Goal: Task Accomplishment & Management: Manage account settings

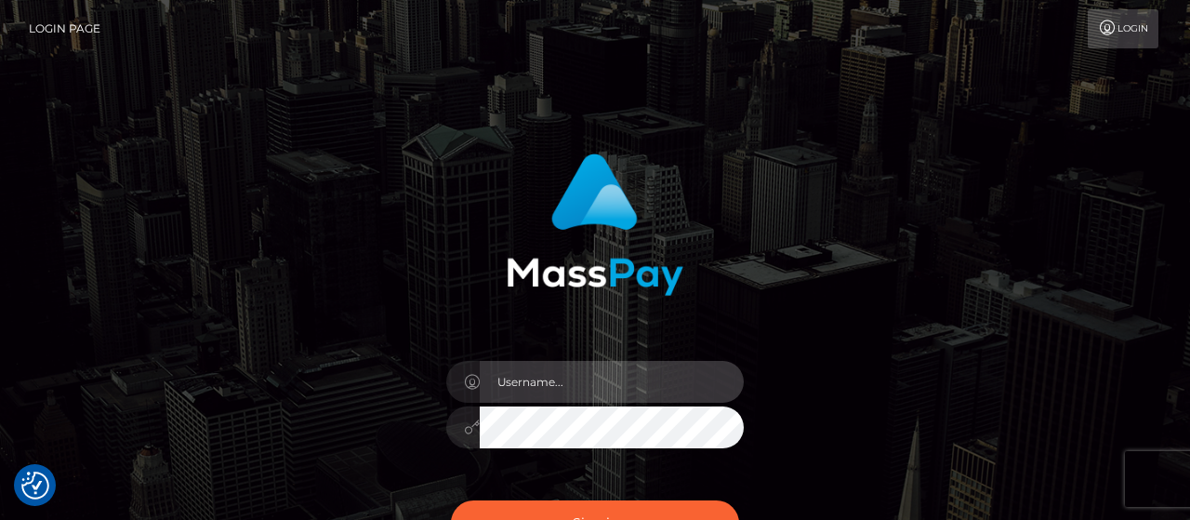
click at [598, 363] on input "text" at bounding box center [612, 382] width 264 height 42
paste input "Isabel.luminaryplay"
type input "Isabel.luminaryplay"
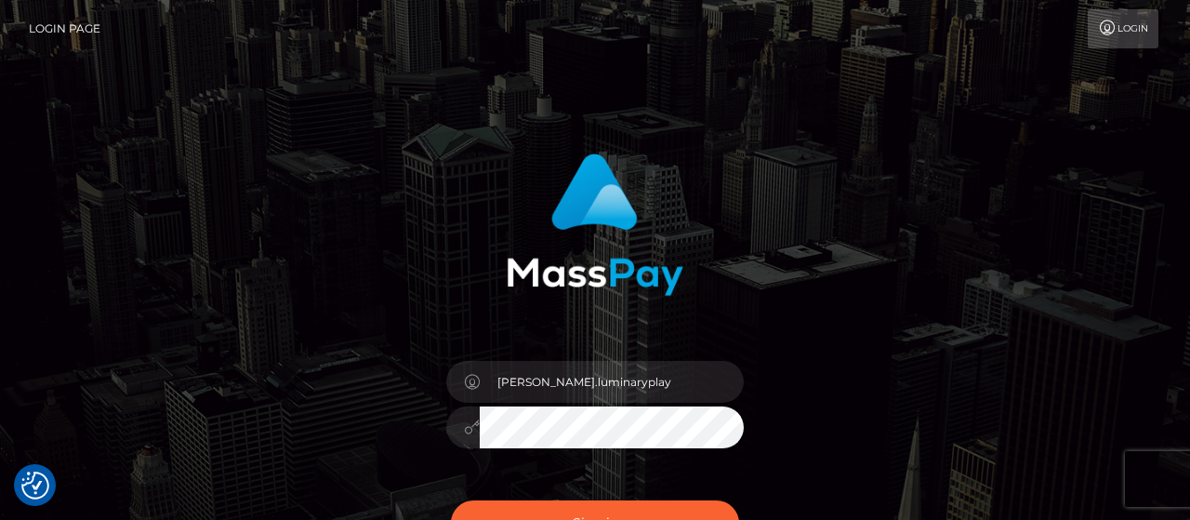
scroll to position [97, 0]
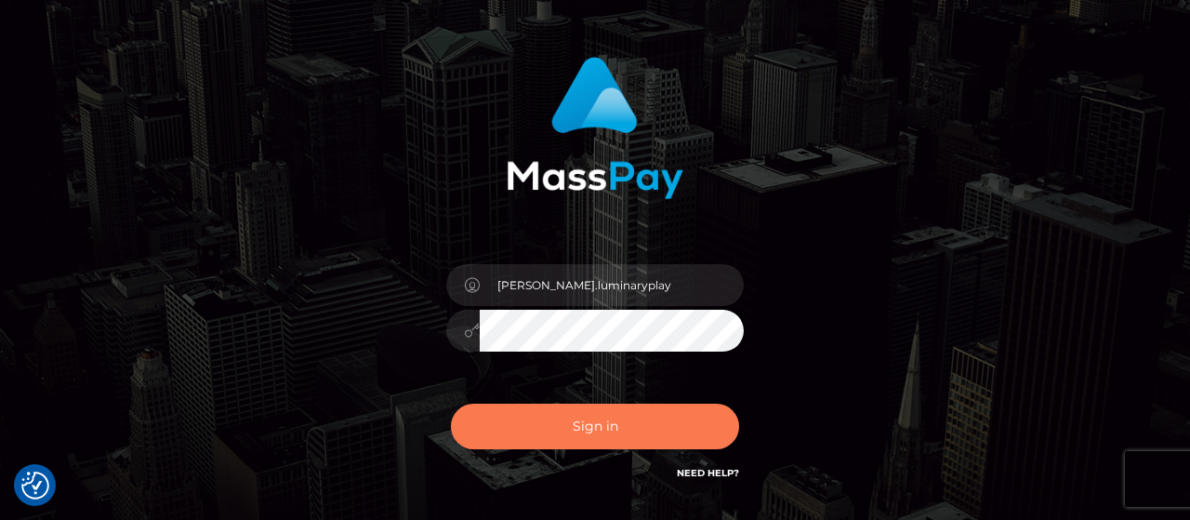
click at [579, 435] on button "Sign in" at bounding box center [595, 427] width 288 height 46
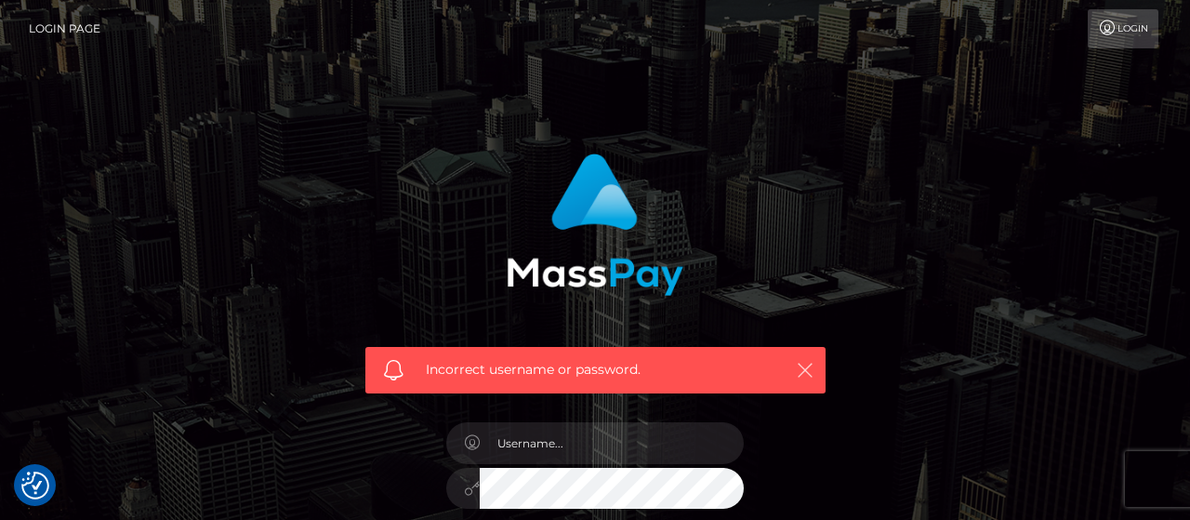
click at [810, 367] on icon "button" at bounding box center [805, 370] width 19 height 19
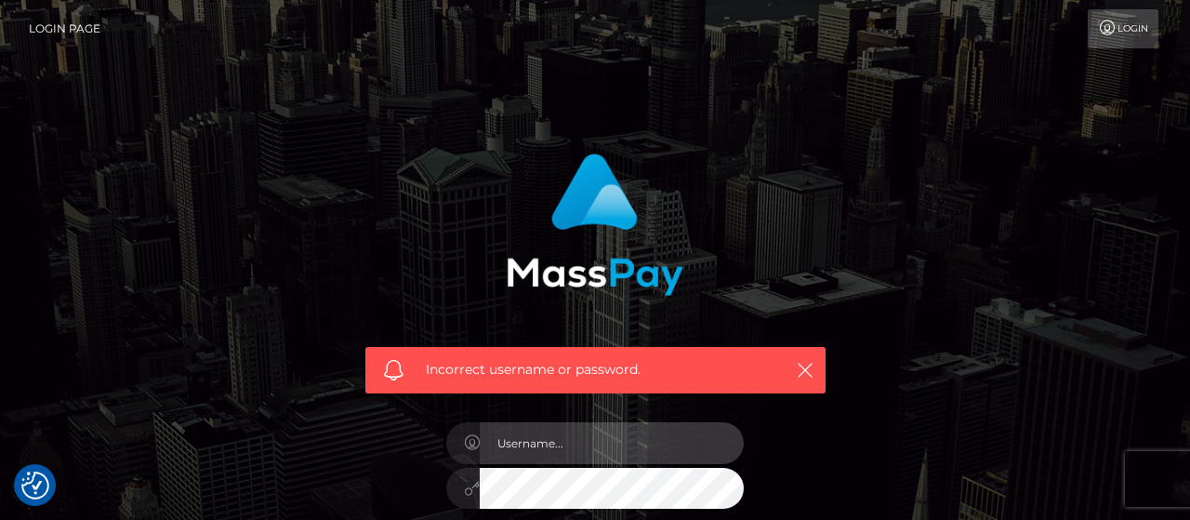
click at [630, 444] on input "text" at bounding box center [612, 443] width 264 height 42
click at [559, 458] on input "text" at bounding box center [612, 443] width 264 height 42
paste input "[PERSON_NAME].luminaryplay"
type input "[PERSON_NAME].luminaryplay"
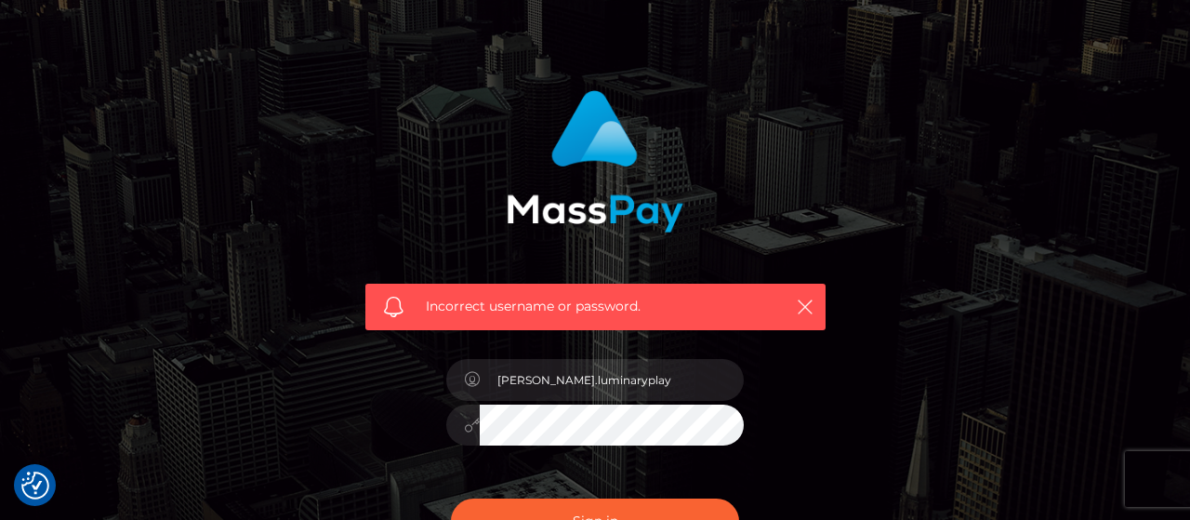
scroll to position [97, 0]
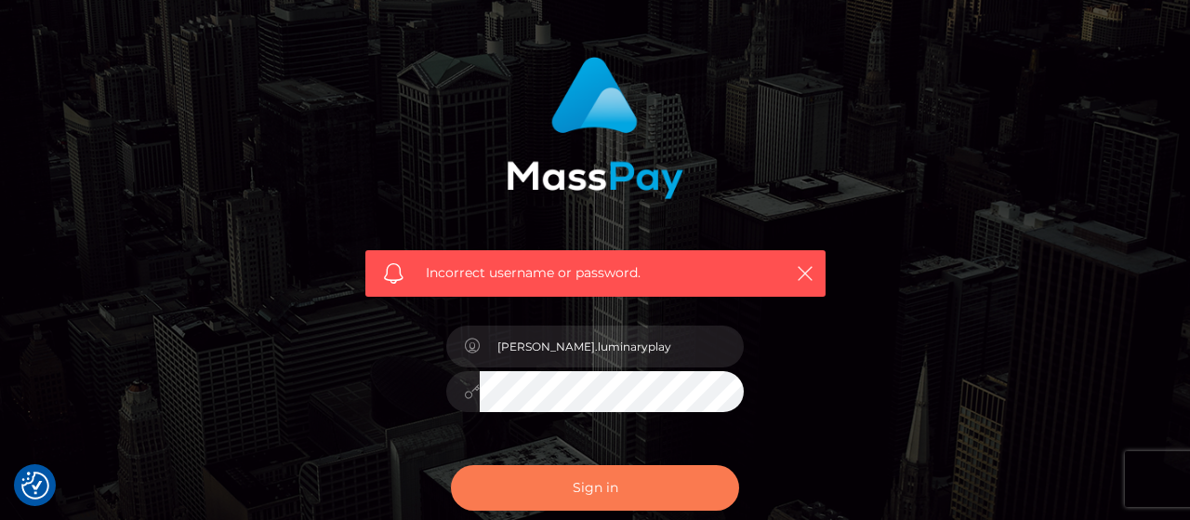
click at [681, 483] on button "Sign in" at bounding box center [595, 488] width 288 height 46
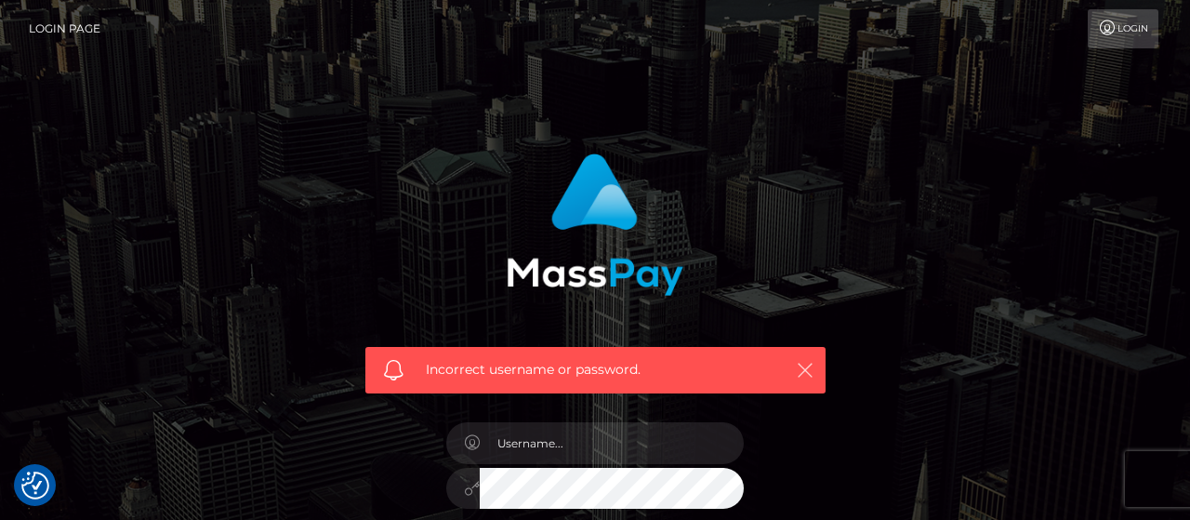
click at [806, 370] on icon "button" at bounding box center [805, 370] width 19 height 19
click at [804, 375] on icon "button" at bounding box center [805, 370] width 19 height 19
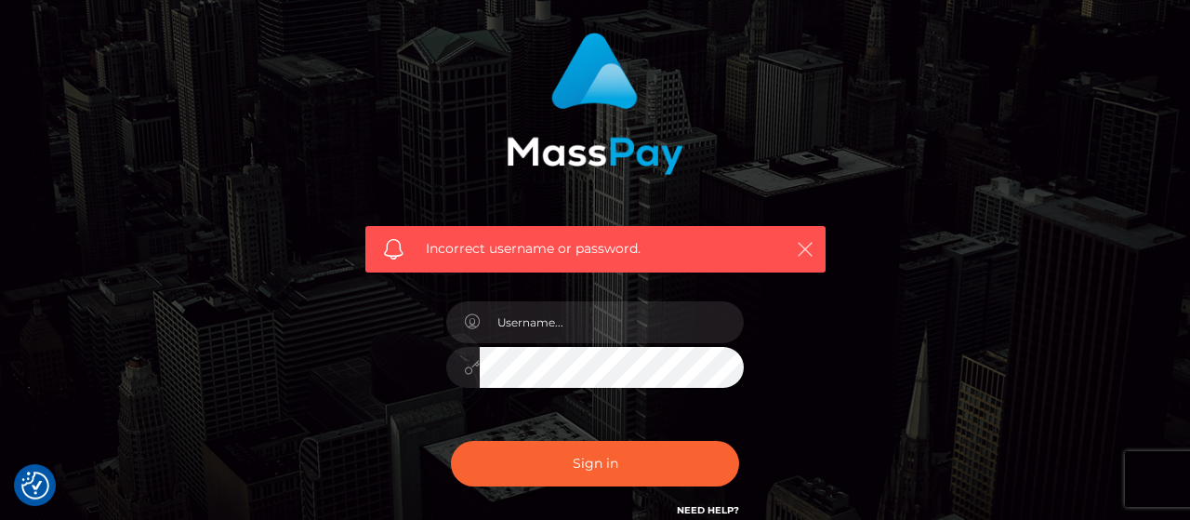
scroll to position [193, 0]
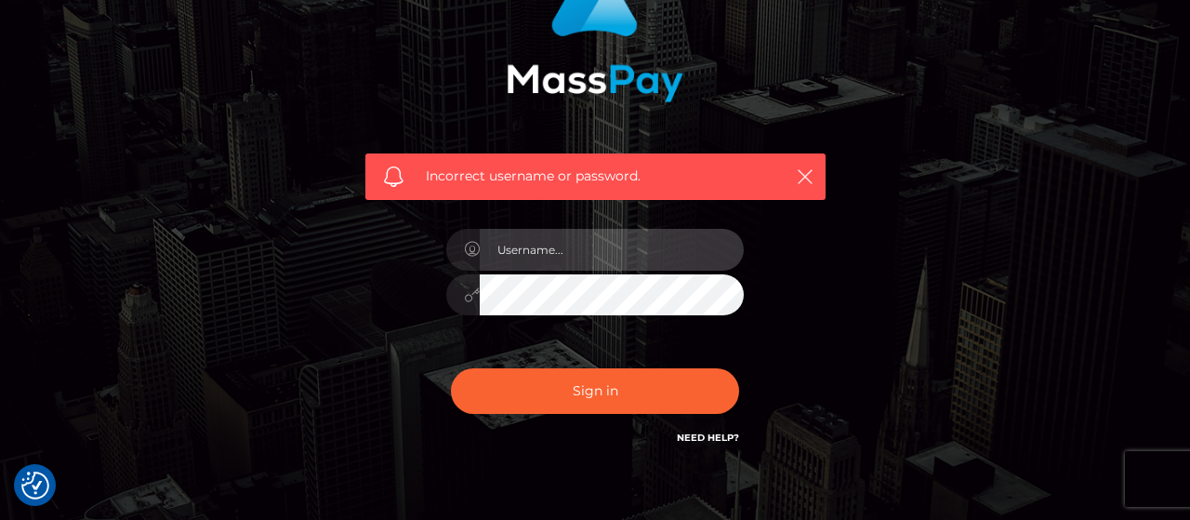
click at [592, 248] on input "text" at bounding box center [612, 250] width 264 height 42
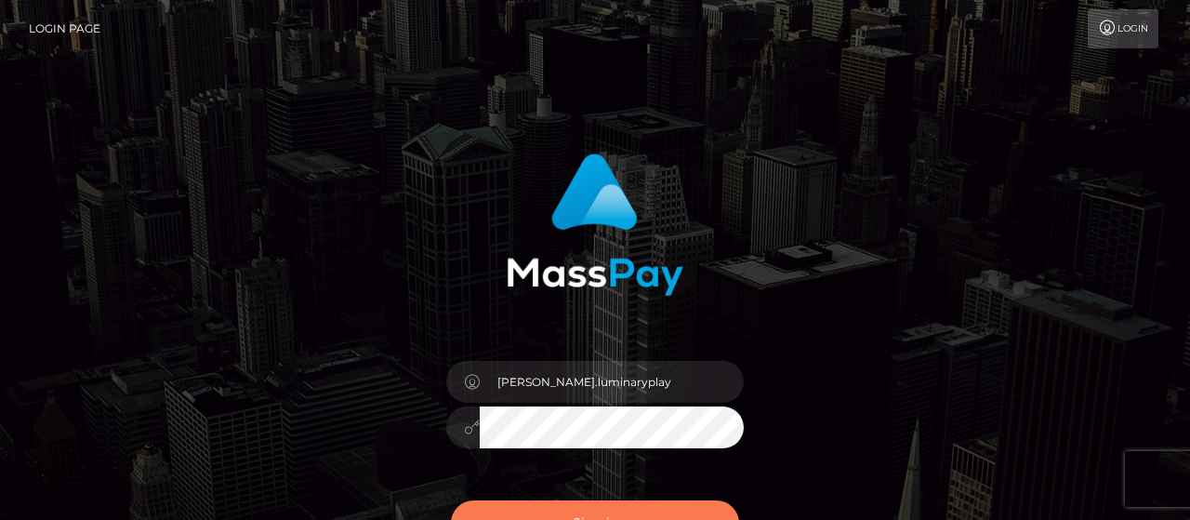
scroll to position [97, 0]
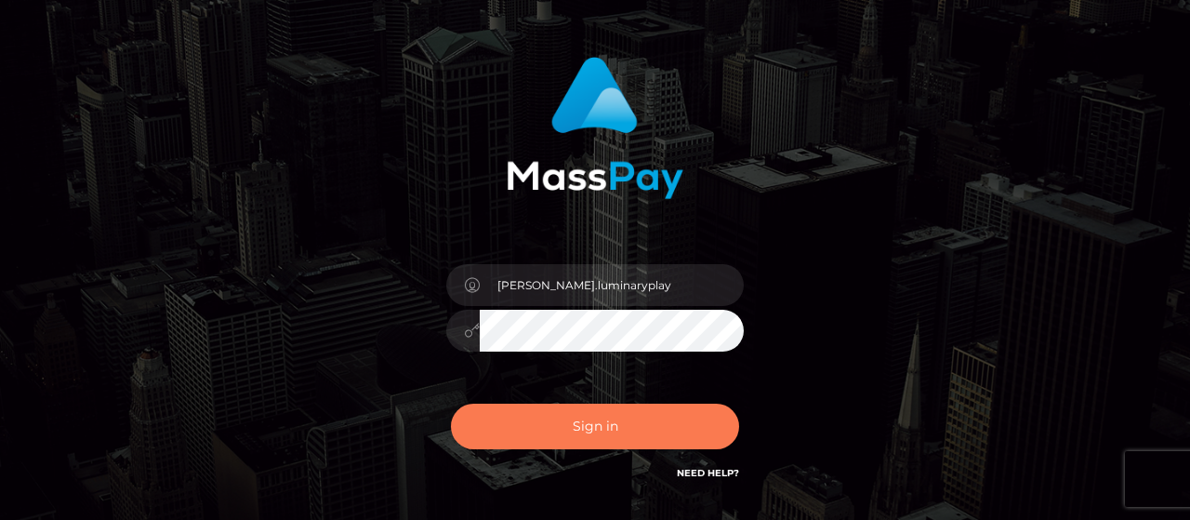
click at [591, 421] on button "Sign in" at bounding box center [595, 427] width 288 height 46
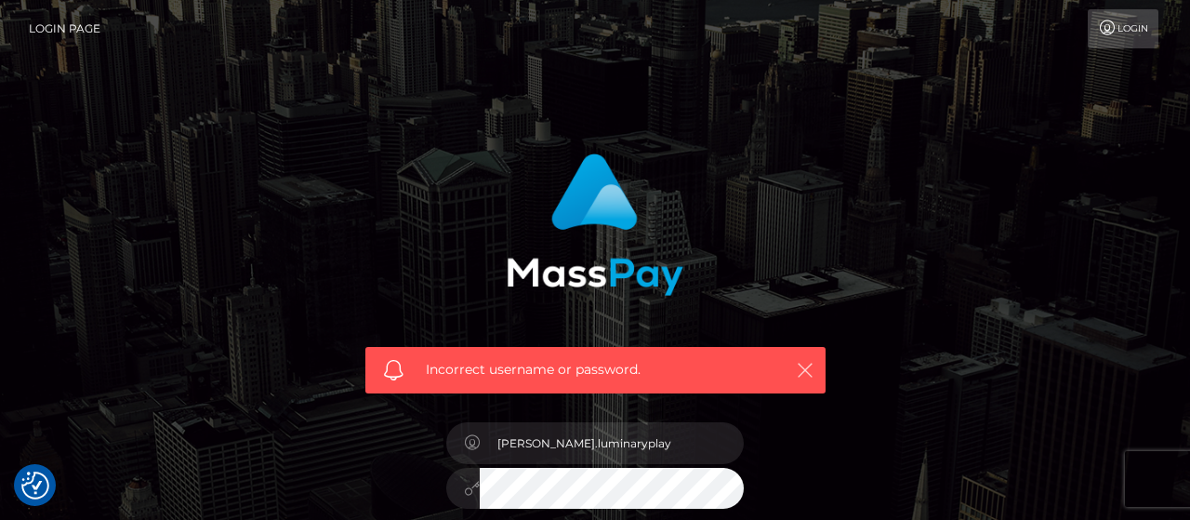
click at [801, 369] on icon "button" at bounding box center [805, 370] width 19 height 19
click at [811, 366] on icon "button" at bounding box center [805, 370] width 19 height 19
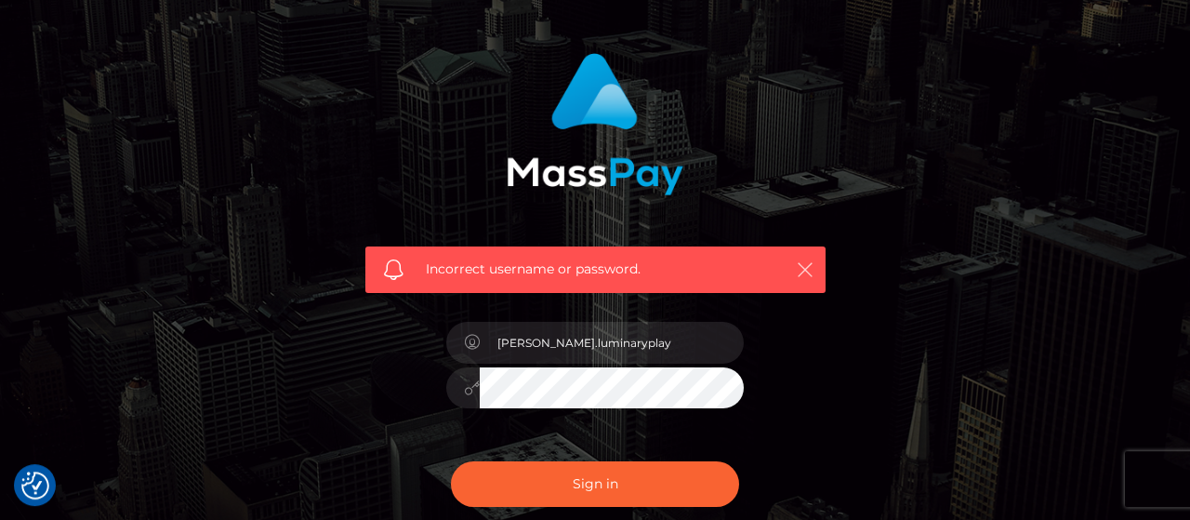
scroll to position [193, 0]
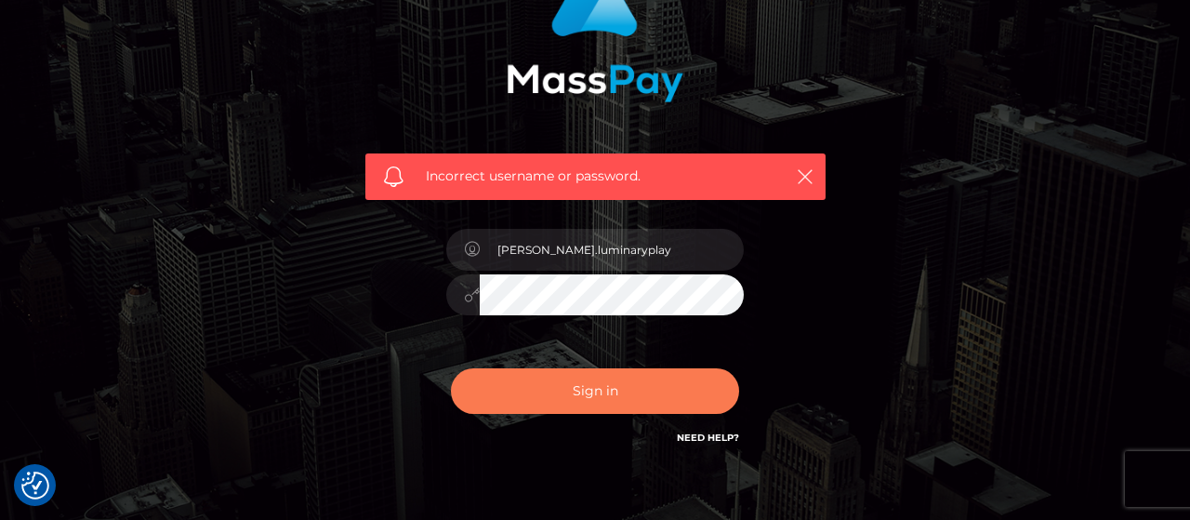
click at [647, 381] on button "Sign in" at bounding box center [595, 391] width 288 height 46
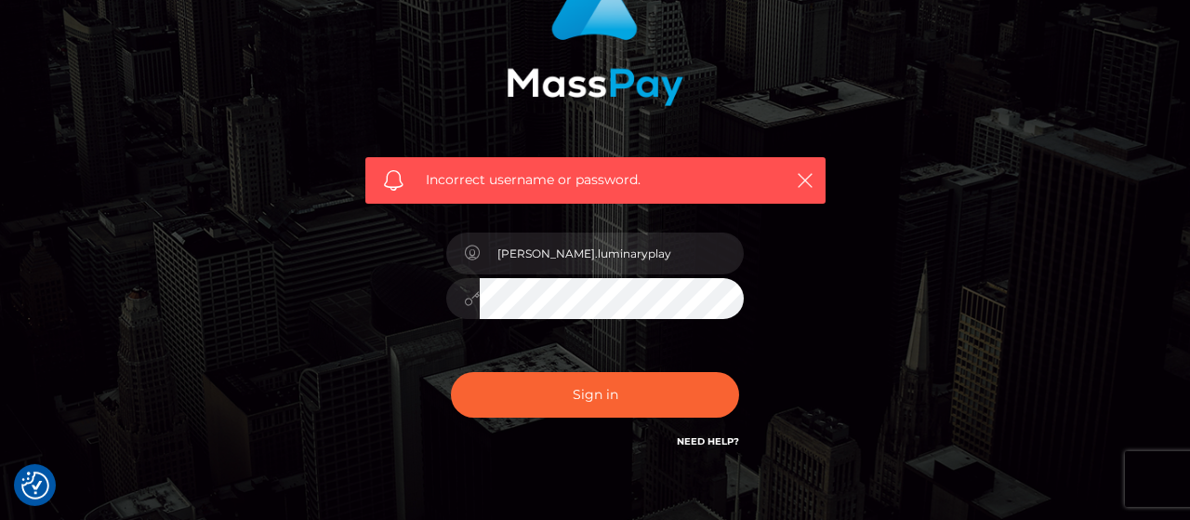
scroll to position [193, 0]
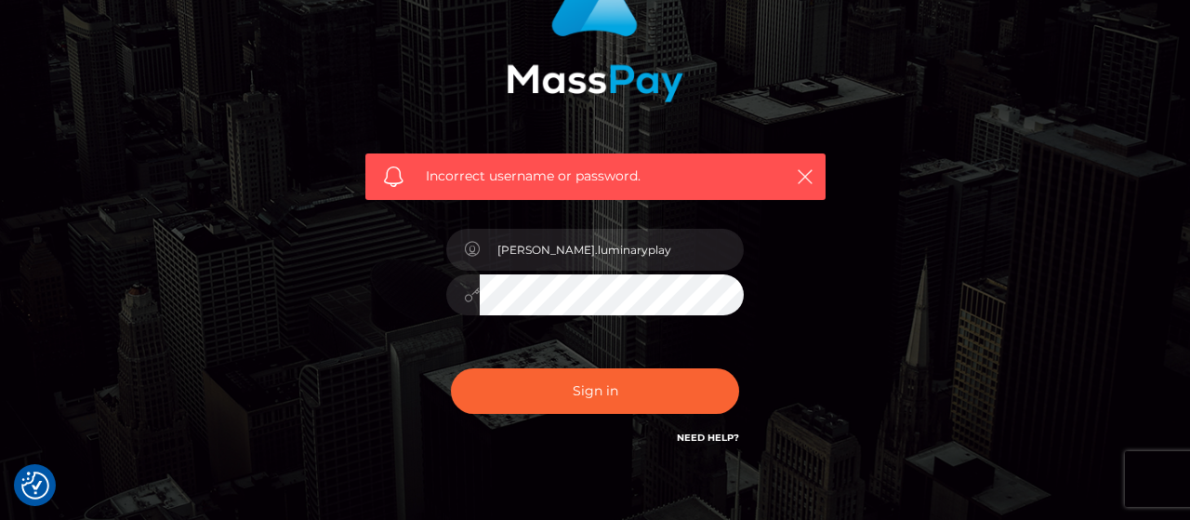
click at [453, 304] on div at bounding box center [462, 295] width 33 height 42
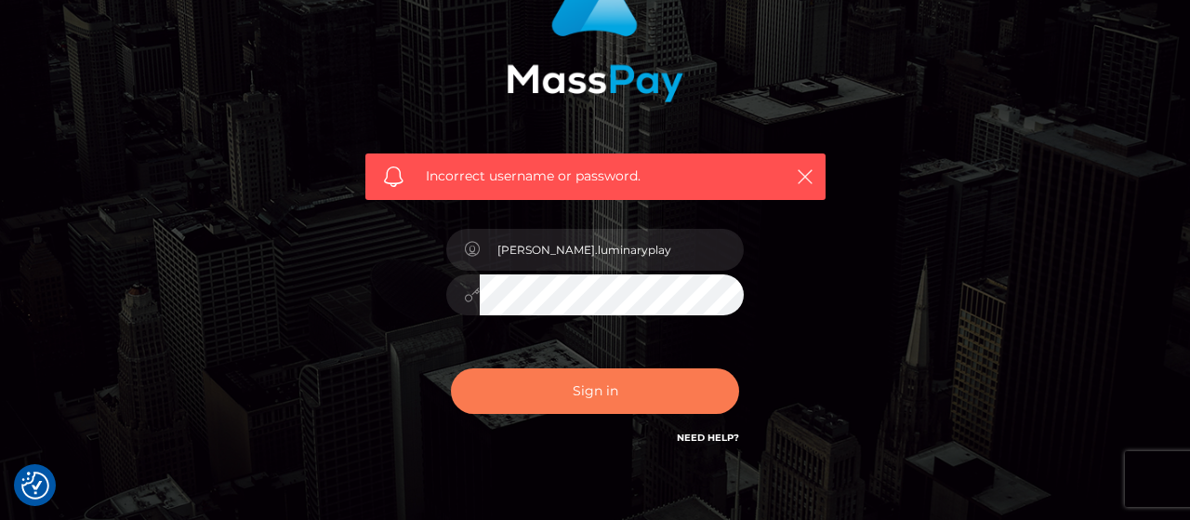
click at [643, 390] on button "Sign in" at bounding box center [595, 391] width 288 height 46
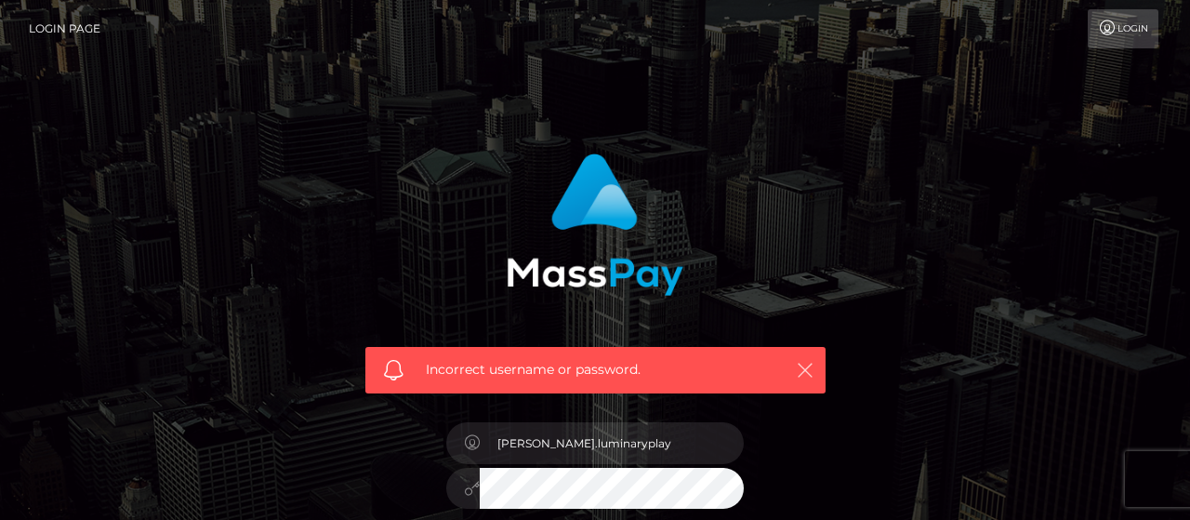
click at [799, 373] on icon "button" at bounding box center [805, 370] width 19 height 19
click at [773, 274] on div "Incorrect username or password." at bounding box center [595, 266] width 488 height 254
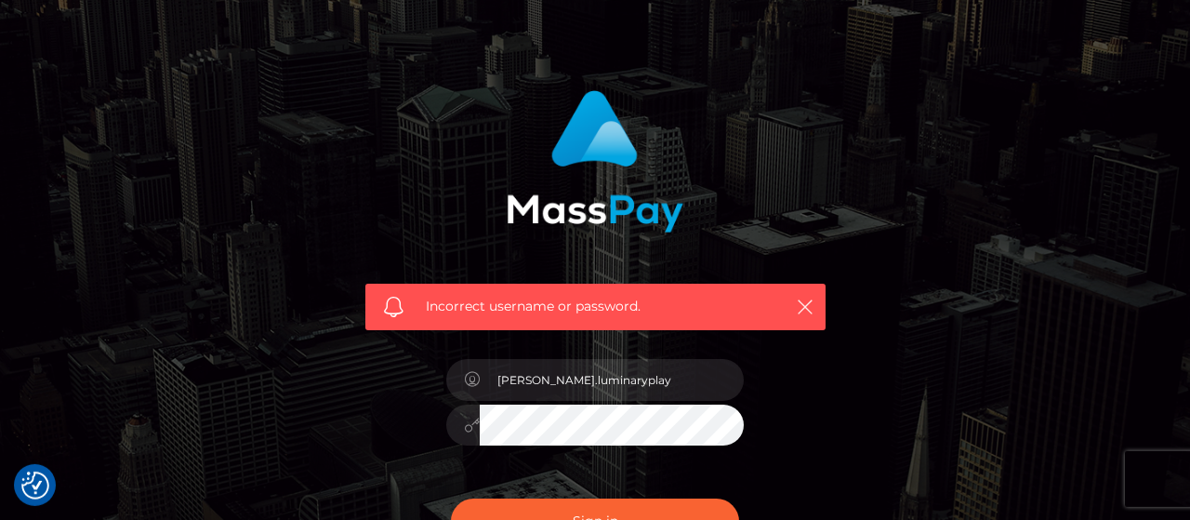
scroll to position [97, 0]
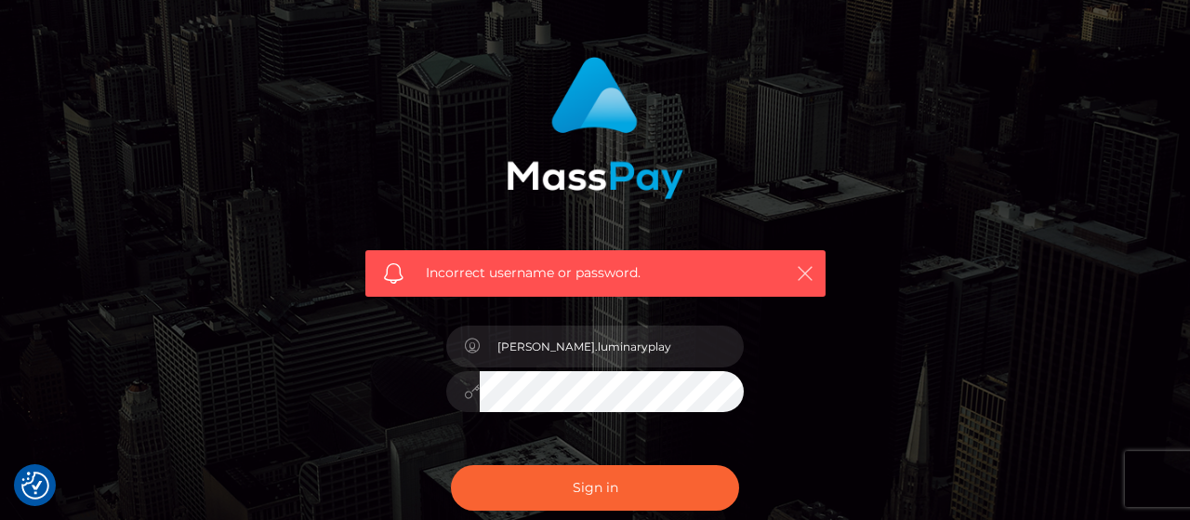
click at [802, 268] on icon "button" at bounding box center [805, 273] width 19 height 19
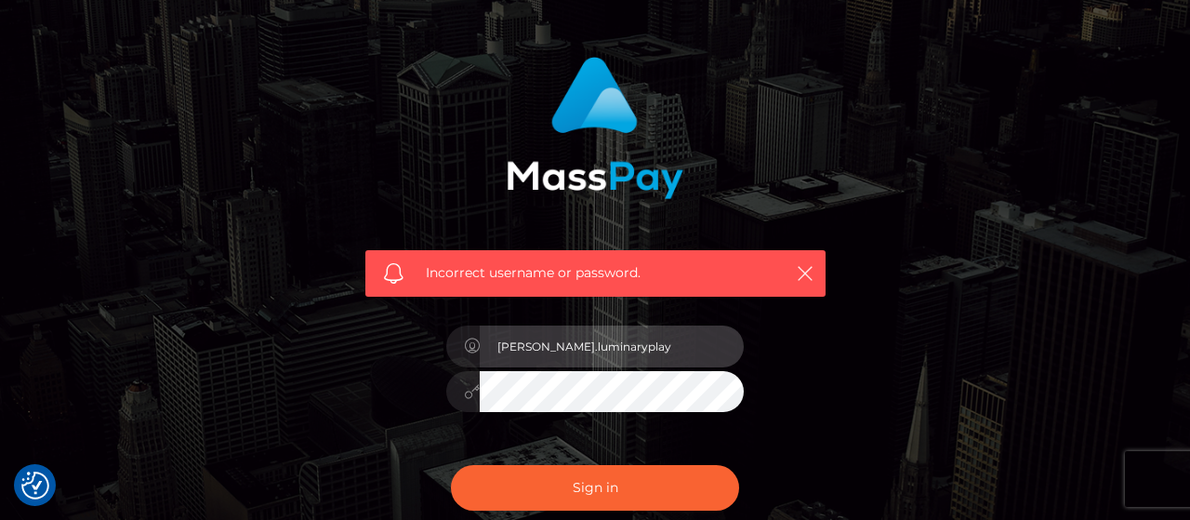
click at [652, 351] on input "[PERSON_NAME].luminaryplay" at bounding box center [612, 346] width 264 height 42
type input "[PERSON_NAME].luminaryplay"
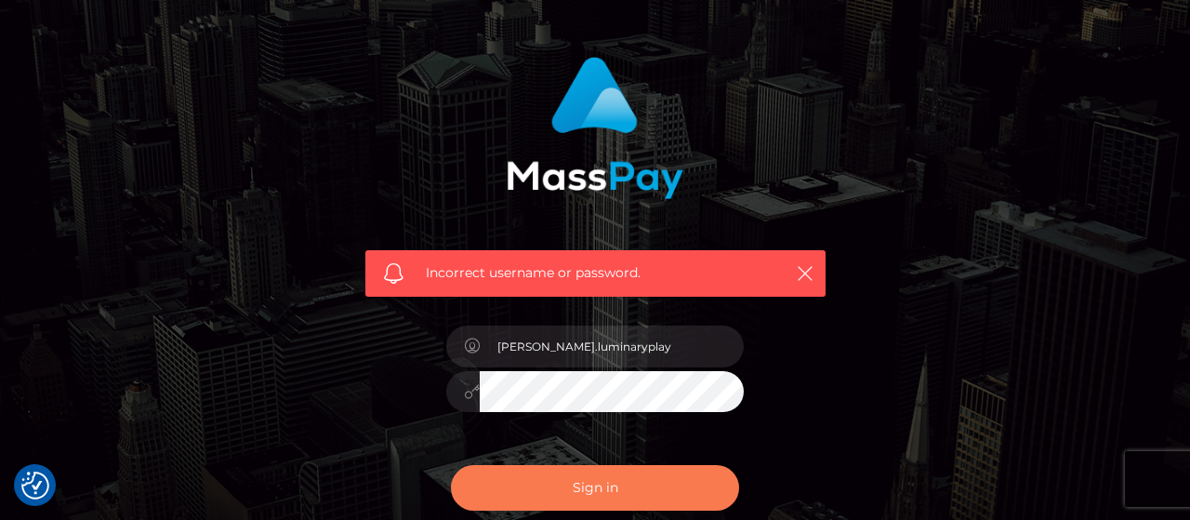
click at [668, 492] on button "Sign in" at bounding box center [595, 488] width 288 height 46
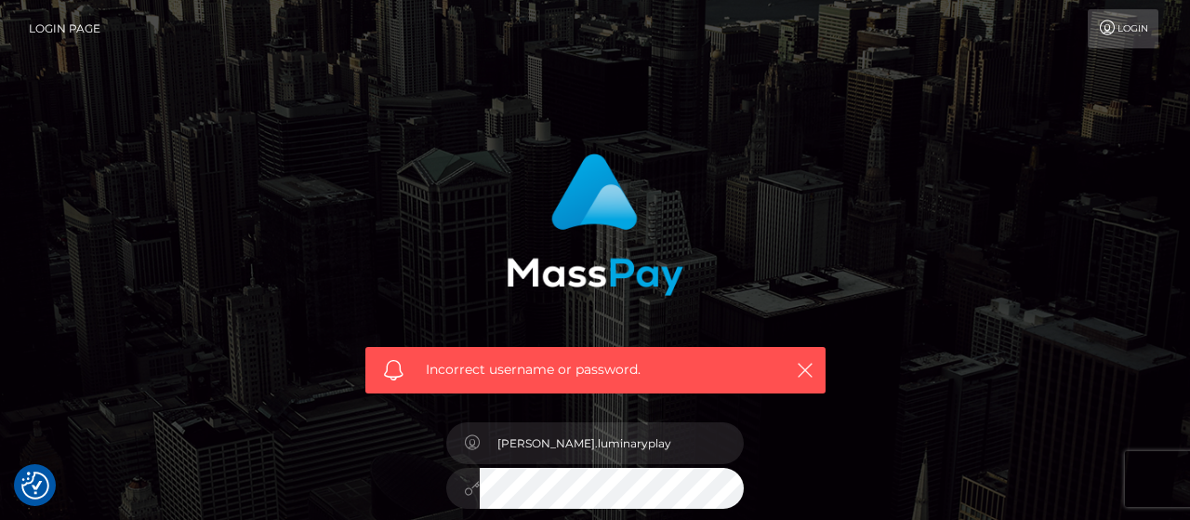
click at [1126, 29] on link "Login" at bounding box center [1123, 28] width 71 height 39
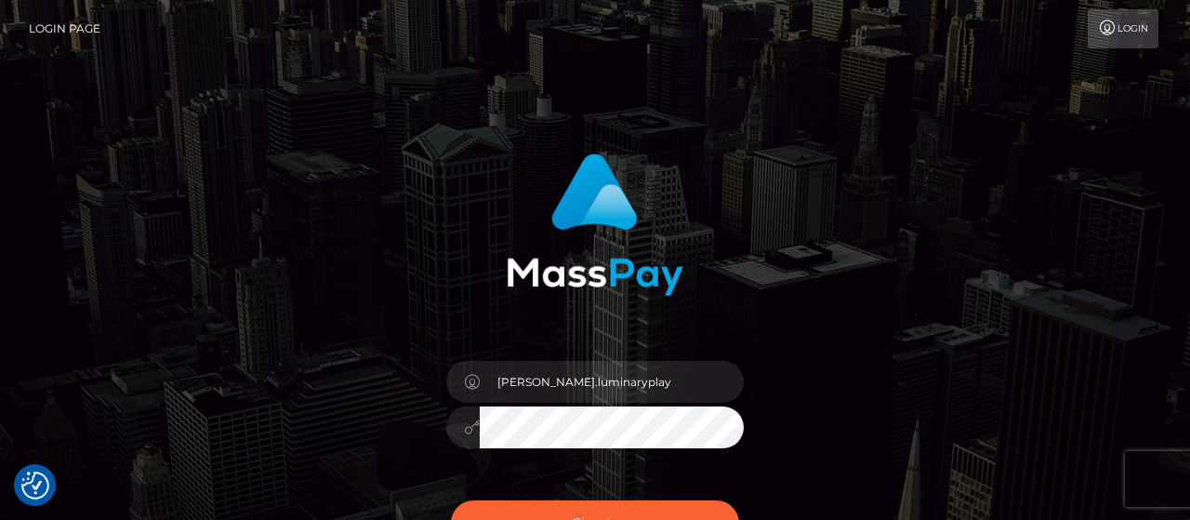
scroll to position [97, 0]
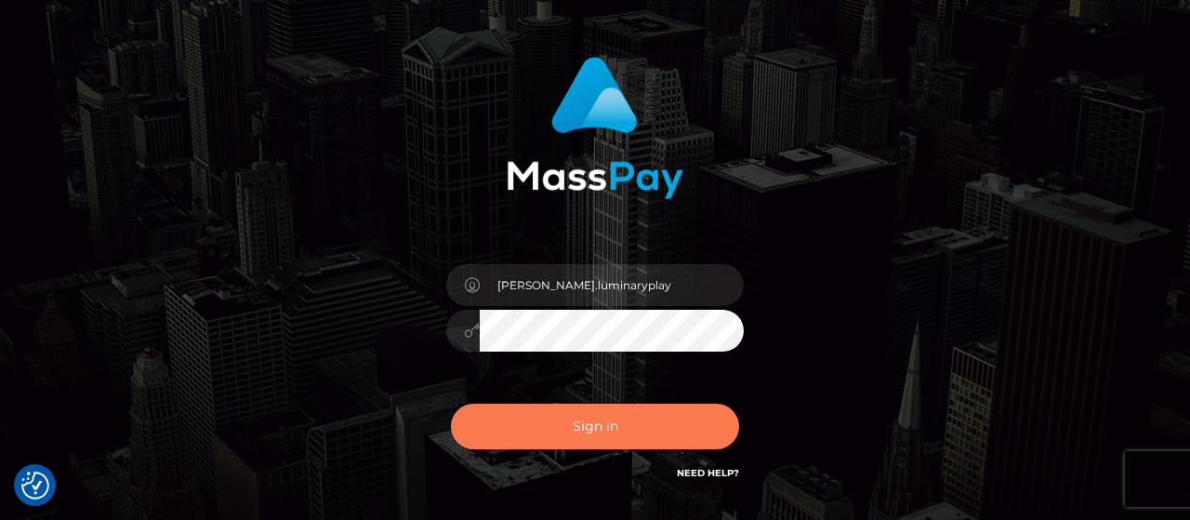
click at [643, 424] on button "Sign in" at bounding box center [595, 427] width 288 height 46
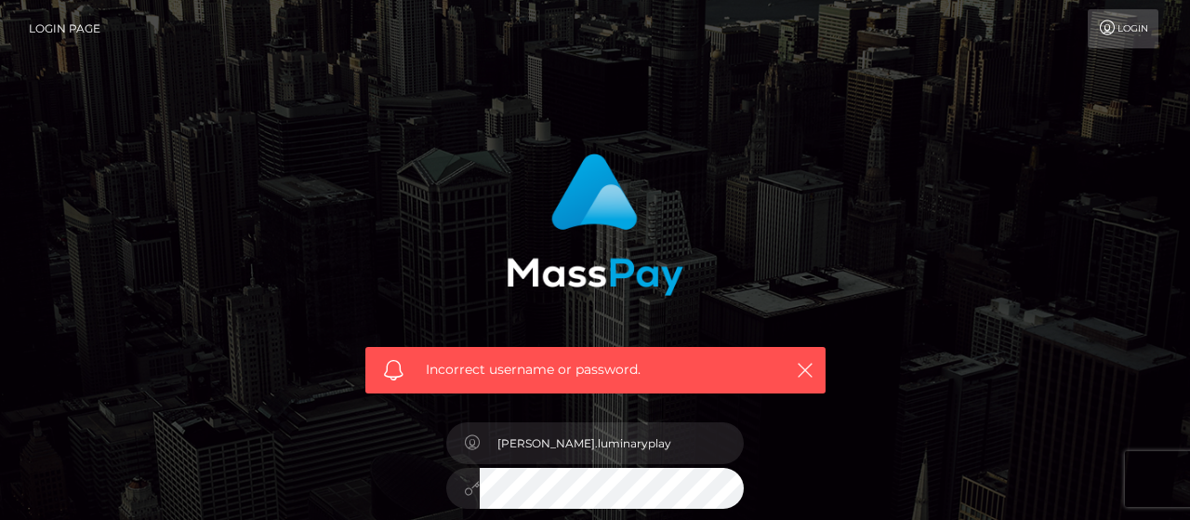
scroll to position [97, 0]
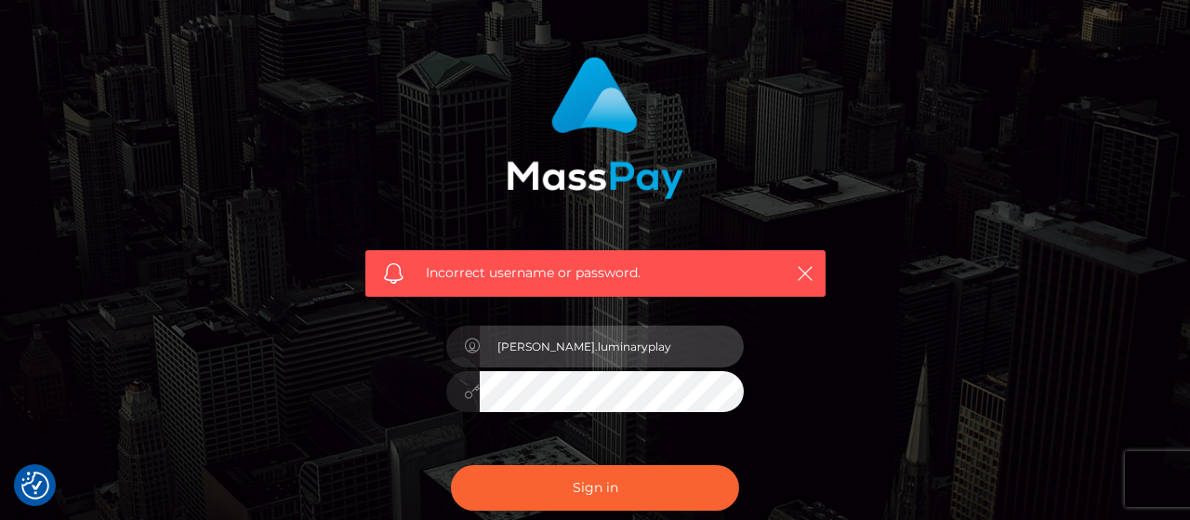
click at [661, 346] on input "Isabel.luminaryplay" at bounding box center [612, 346] width 264 height 42
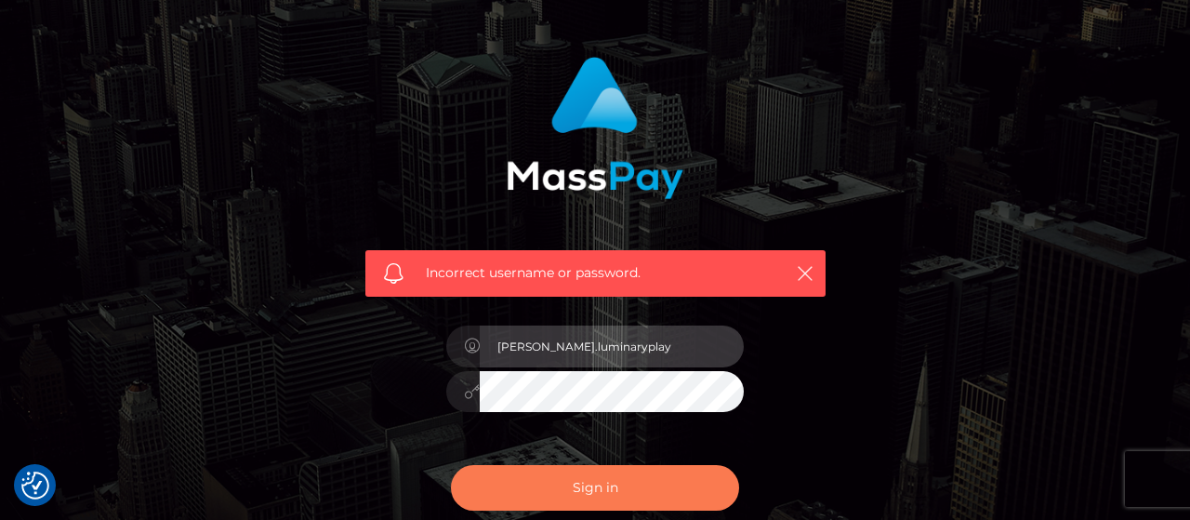
type input "Isabel.luminaryplay"
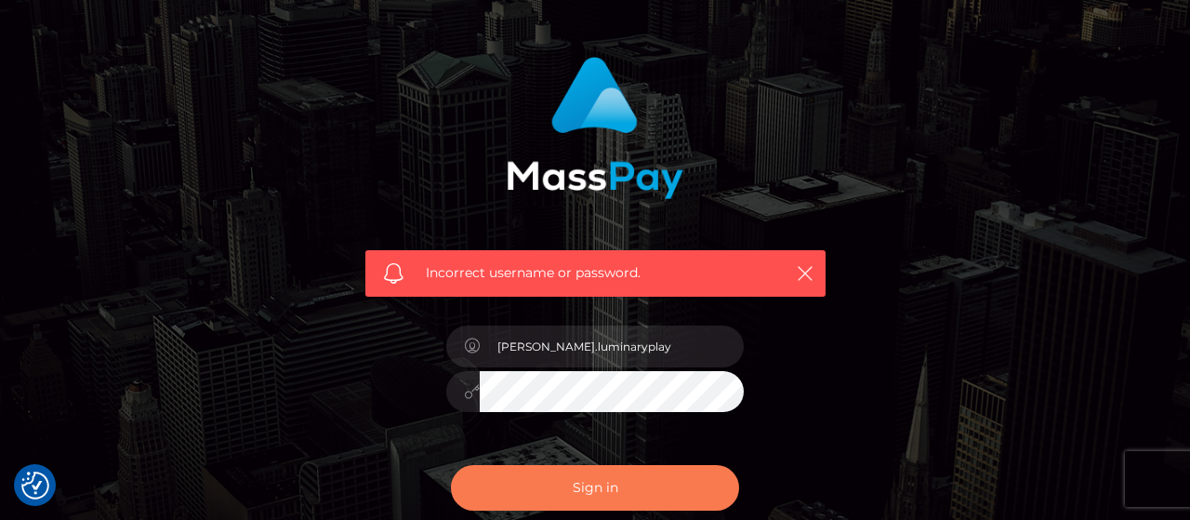
click at [684, 484] on button "Sign in" at bounding box center [595, 488] width 288 height 46
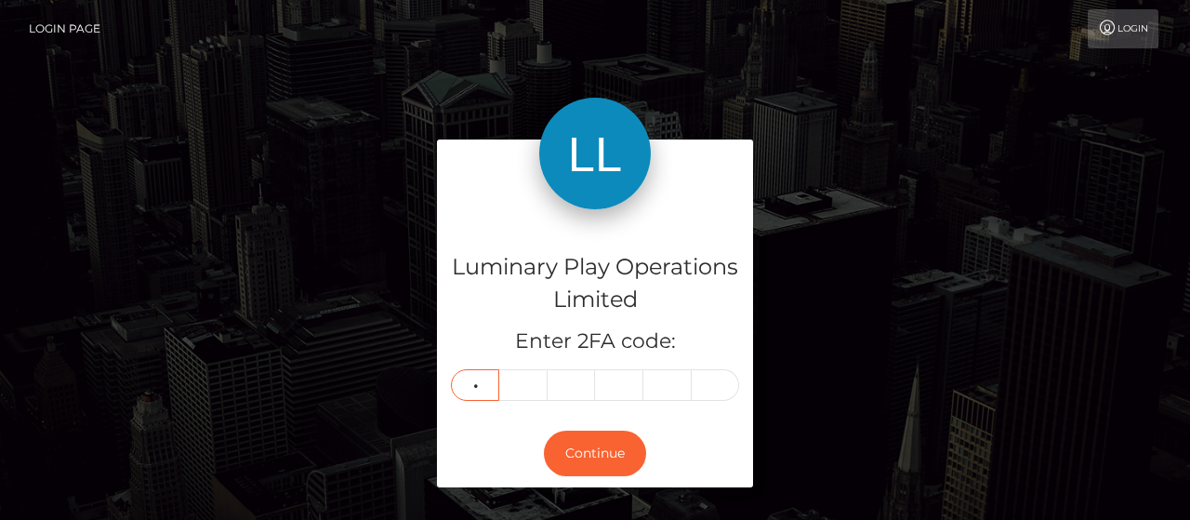
type input "7"
type input "5"
type input "6"
type input "4"
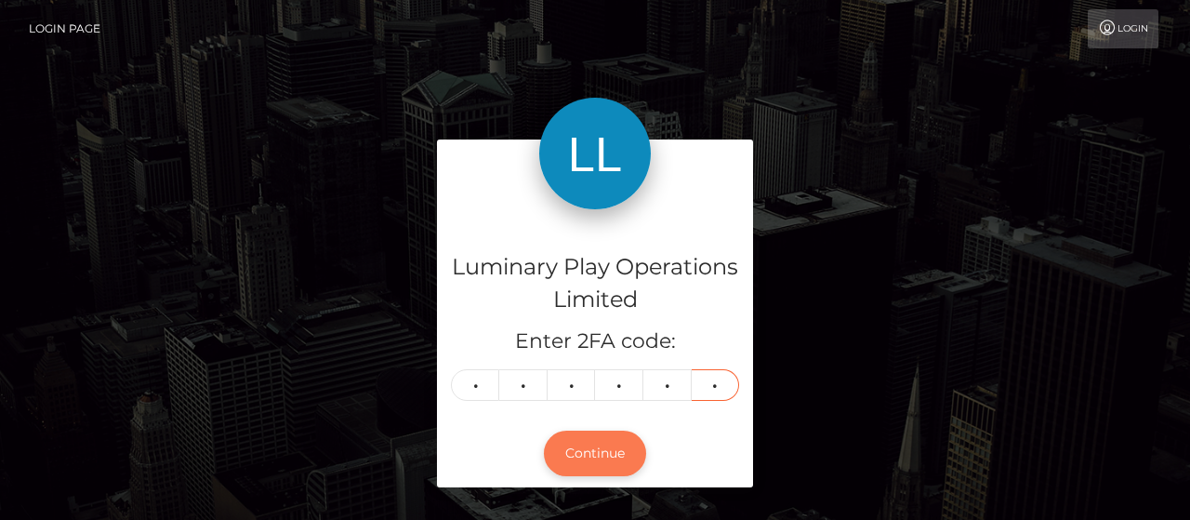
type input "6"
click at [577, 457] on button "Continue" at bounding box center [595, 454] width 102 height 46
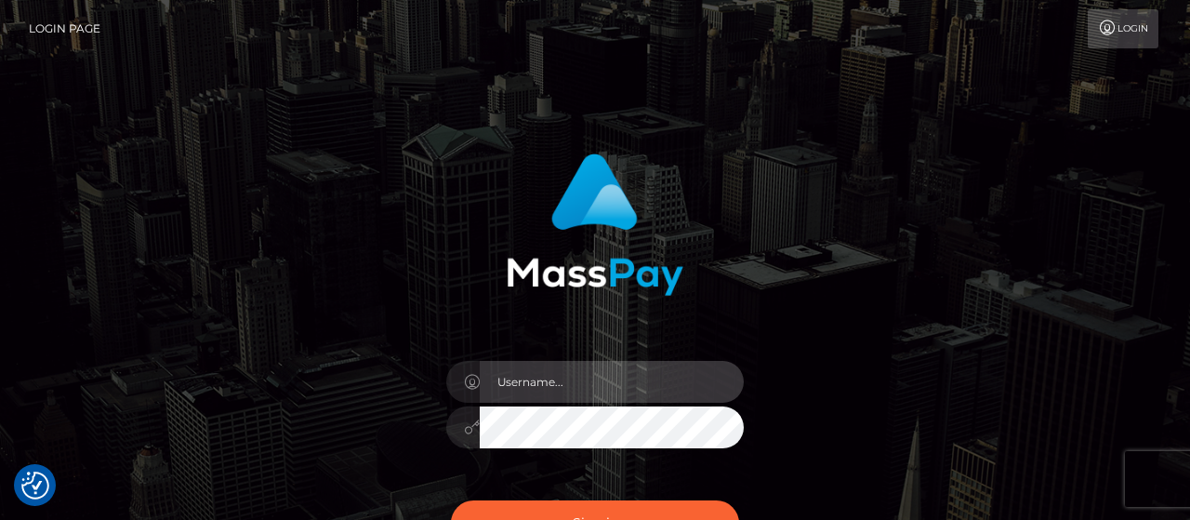
click at [584, 372] on input "text" at bounding box center [612, 382] width 264 height 42
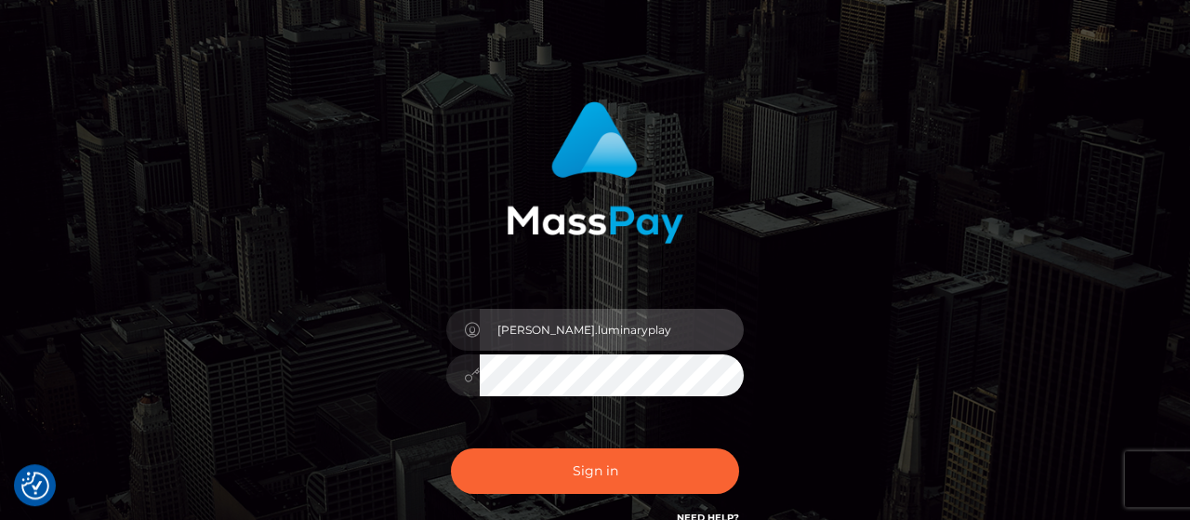
scroll to position [97, 0]
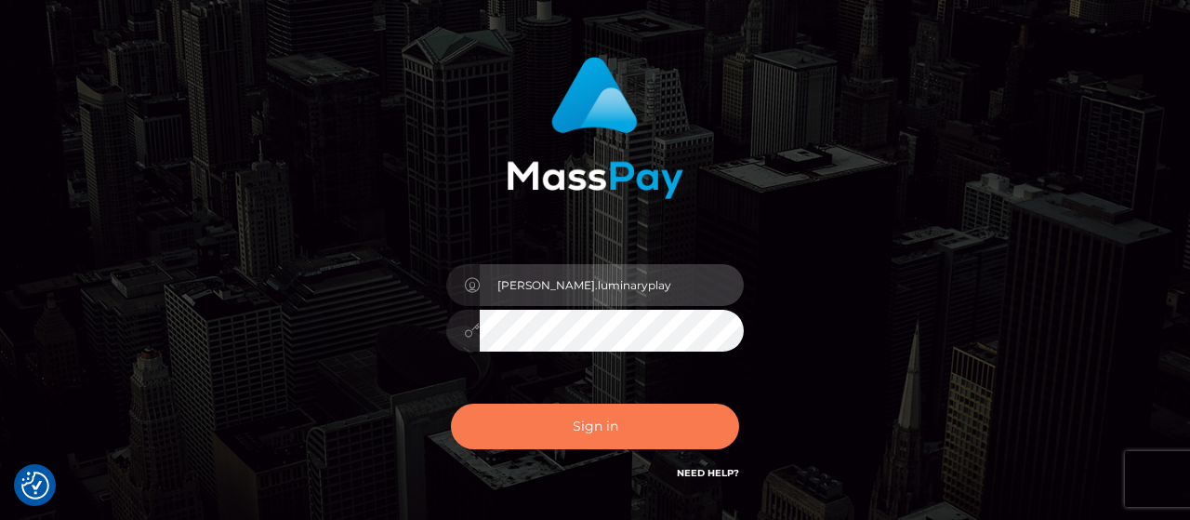
type input "[PERSON_NAME].luminaryplay"
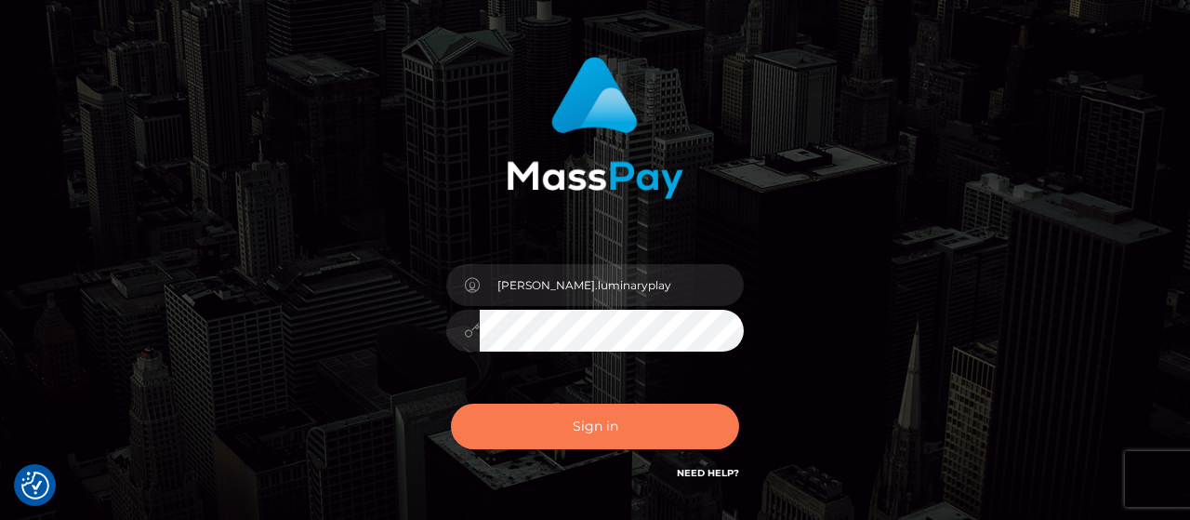
click at [648, 436] on button "Sign in" at bounding box center [595, 427] width 288 height 46
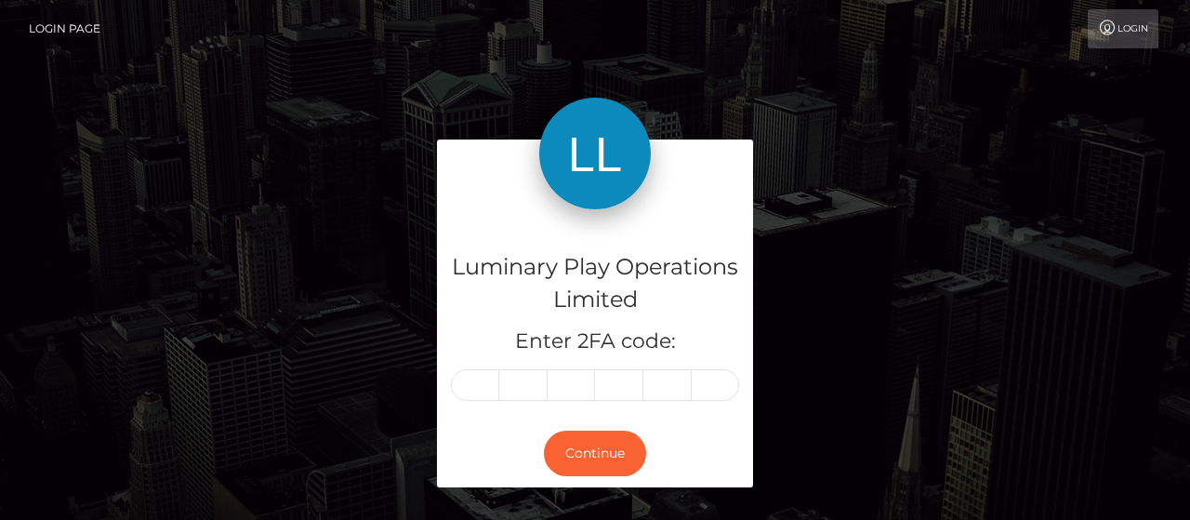
click at [1036, 157] on div "Luminary Play Operations Limited Enter 2FA code: Continue" at bounding box center [595, 322] width 1060 height 366
click at [864, 263] on div "Luminary Play Operations Limited Enter 2FA code: Continue" at bounding box center [595, 322] width 1060 height 366
